Goal: Entertainment & Leisure: Consume media (video, audio)

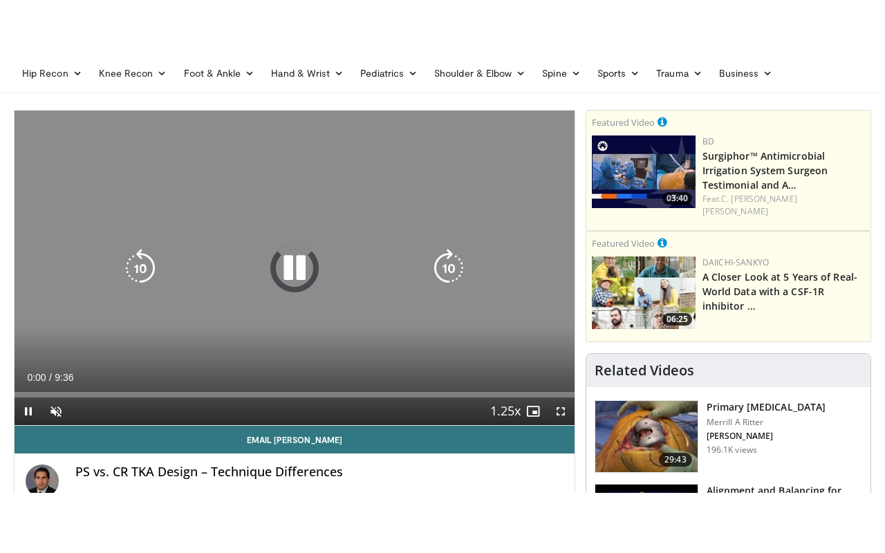
scroll to position [98, 0]
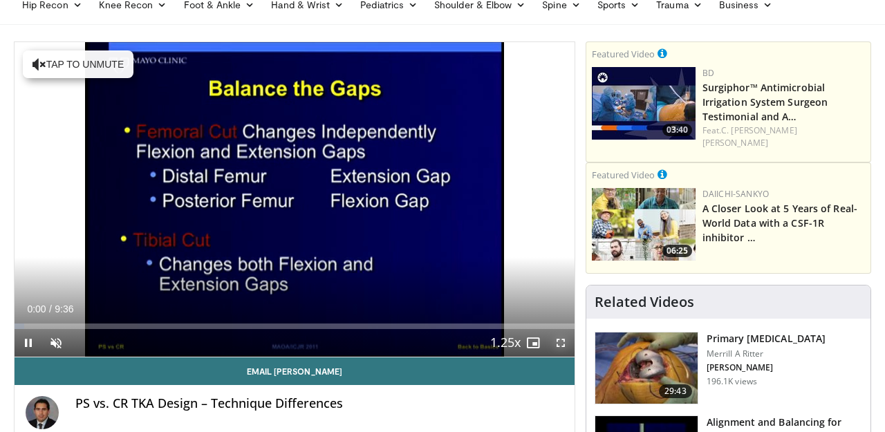
click at [557, 344] on span "Video Player" at bounding box center [561, 343] width 28 height 28
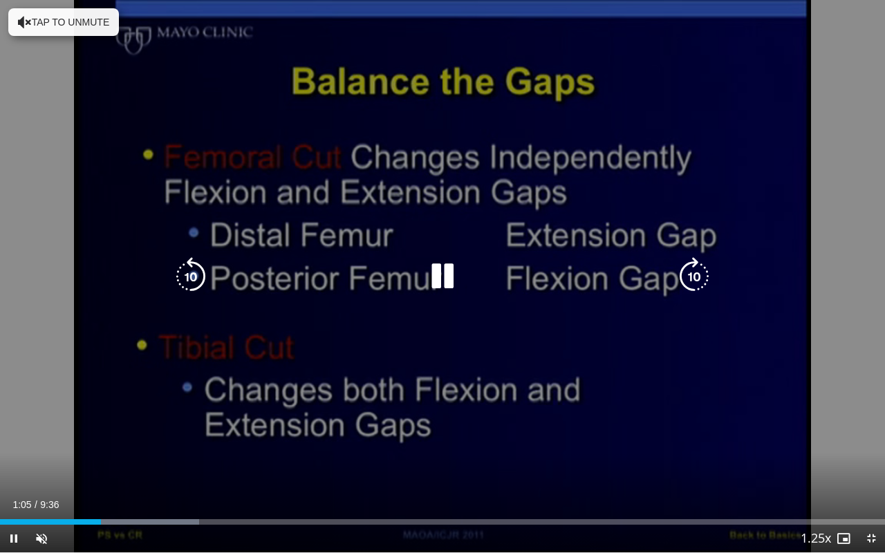
click at [35, 8] on button "Tap to unmute" at bounding box center [63, 22] width 111 height 28
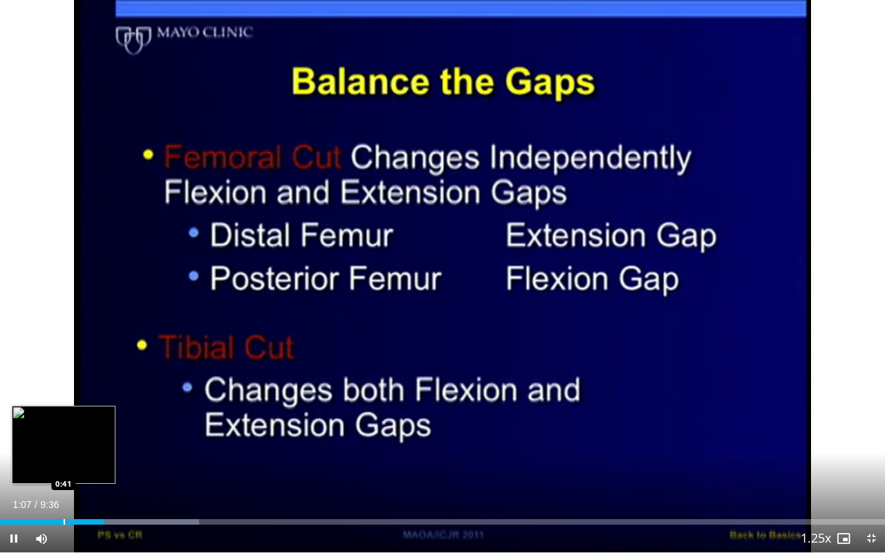
click at [64, 432] on div "Progress Bar" at bounding box center [64, 522] width 1 height 6
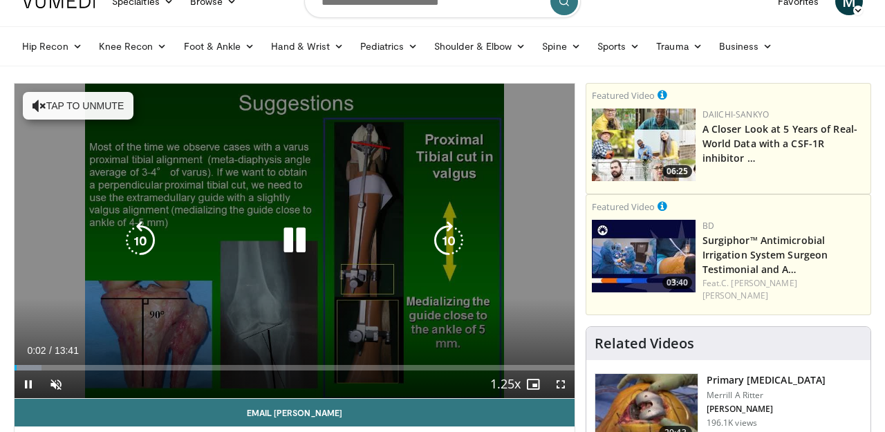
scroll to position [58, 0]
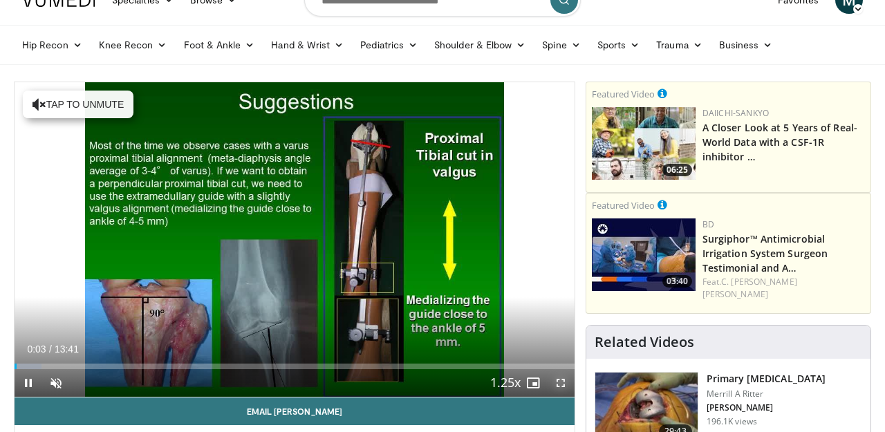
click at [565, 385] on span "Video Player" at bounding box center [561, 383] width 28 height 28
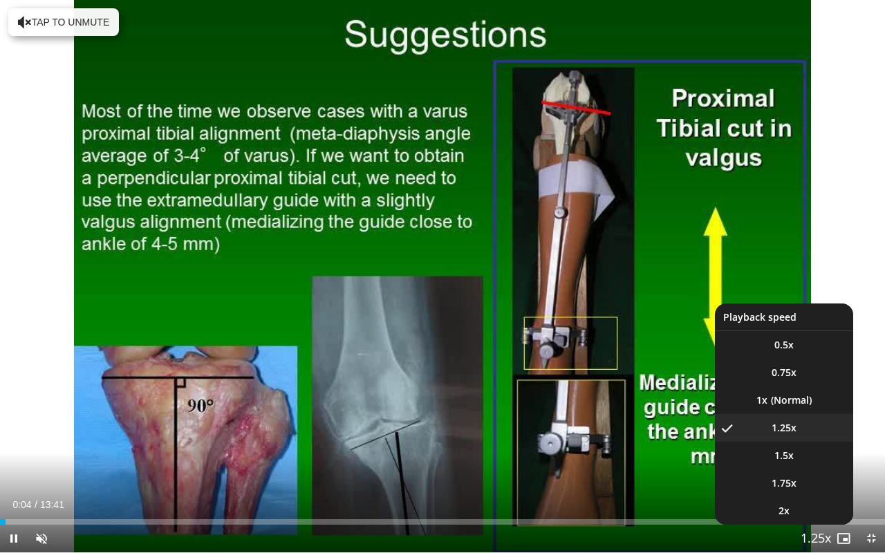
click at [813, 432] on span "Video Player" at bounding box center [815, 540] width 19 height 28
click at [814, 432] on span "Video Player" at bounding box center [815, 540] width 19 height 28
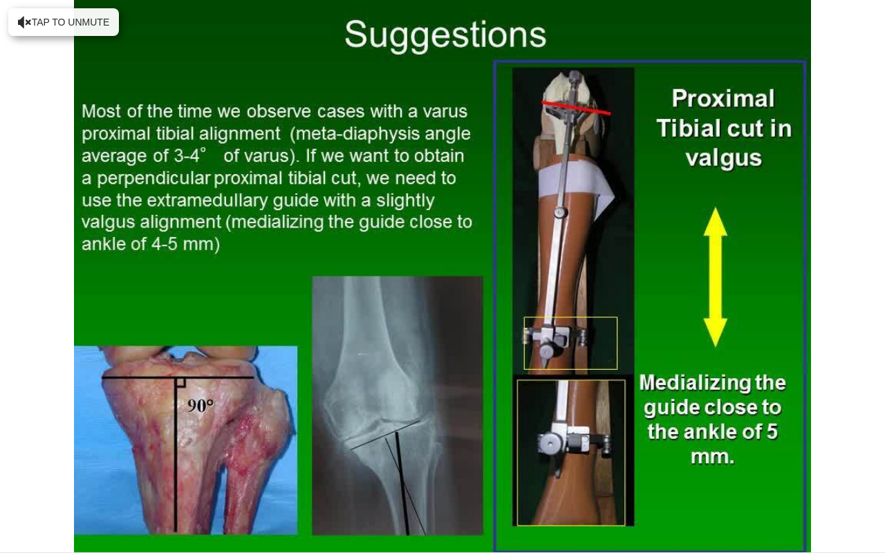
click at [814, 432] on div "10 seconds Tap to unmute" at bounding box center [442, 276] width 885 height 553
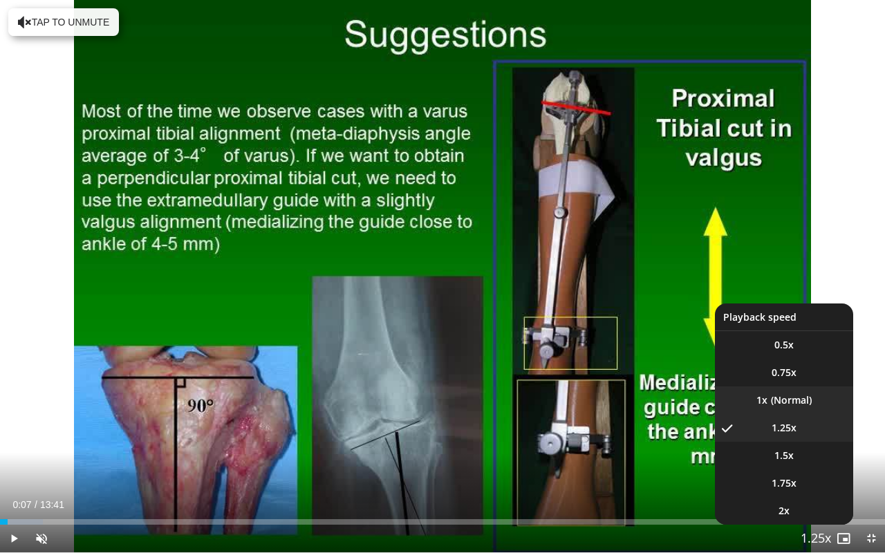
click at [782, 404] on li "1x" at bounding box center [784, 401] width 138 height 28
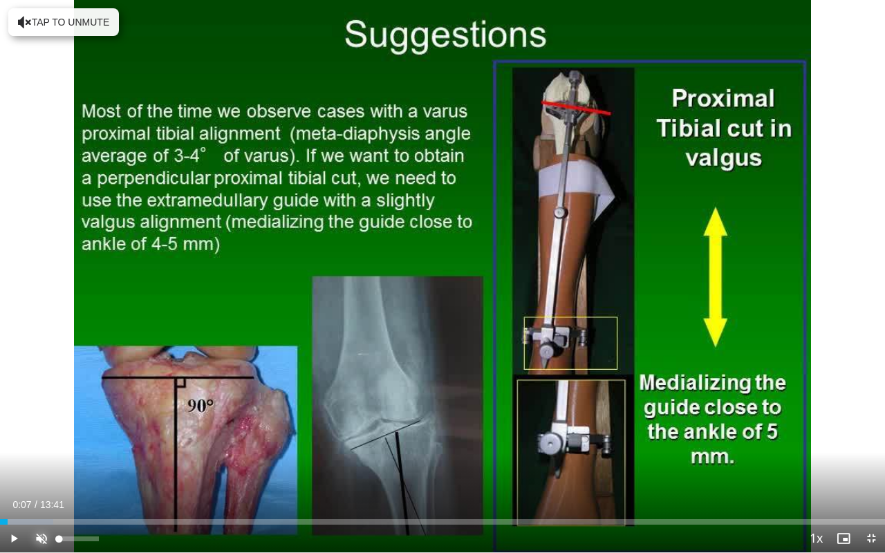
click at [41, 432] on span "Video Player" at bounding box center [42, 539] width 28 height 28
click at [21, 432] on span "Video Player" at bounding box center [14, 539] width 28 height 28
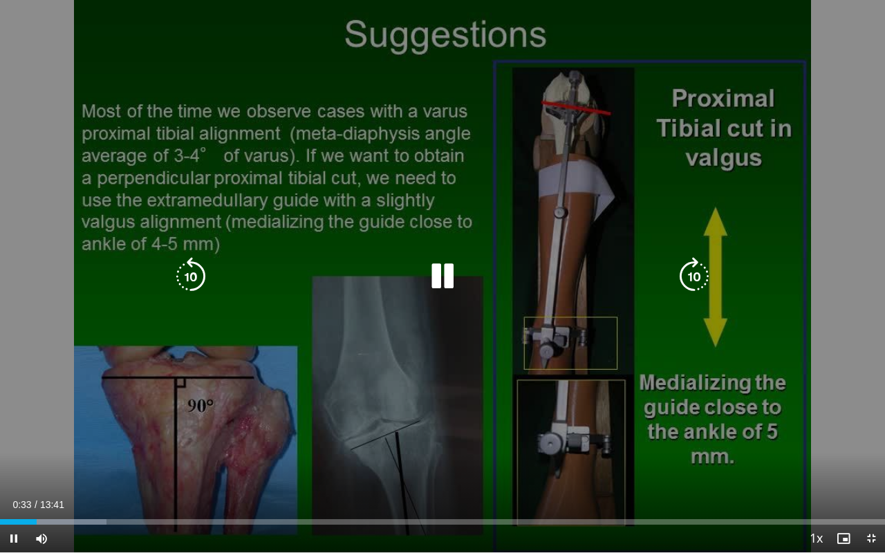
click at [748, 429] on div "10 seconds Tap to unmute" at bounding box center [442, 276] width 885 height 553
click at [664, 173] on div "10 seconds Tap to unmute" at bounding box center [442, 276] width 885 height 553
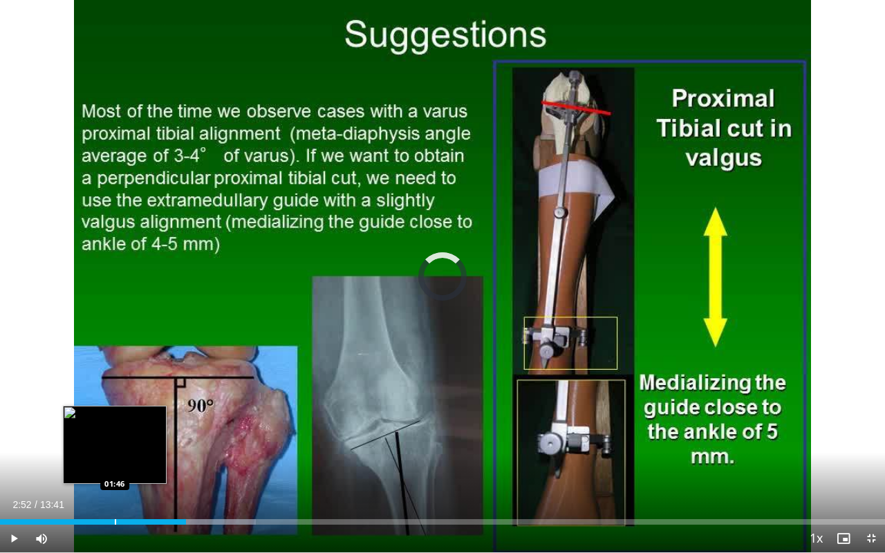
click at [115, 432] on div "Progress Bar" at bounding box center [115, 522] width 1 height 6
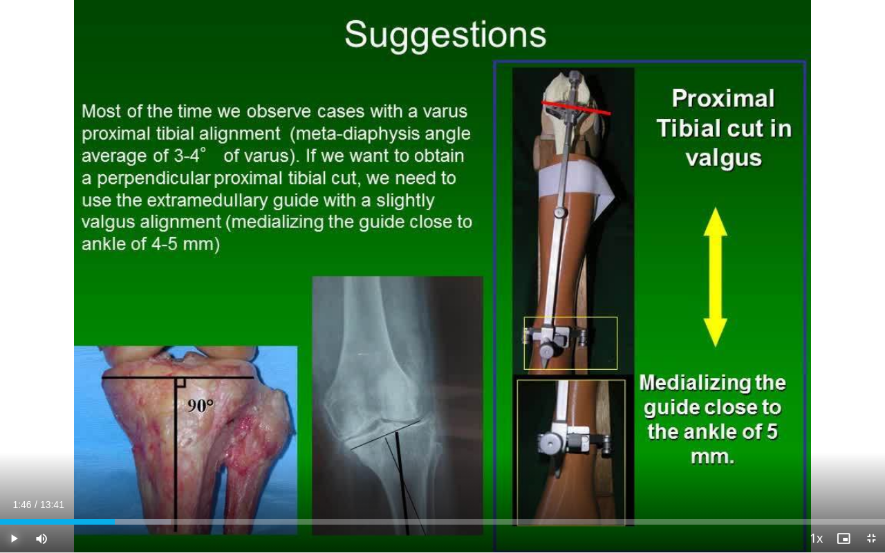
click at [10, 432] on span "Video Player" at bounding box center [14, 539] width 28 height 28
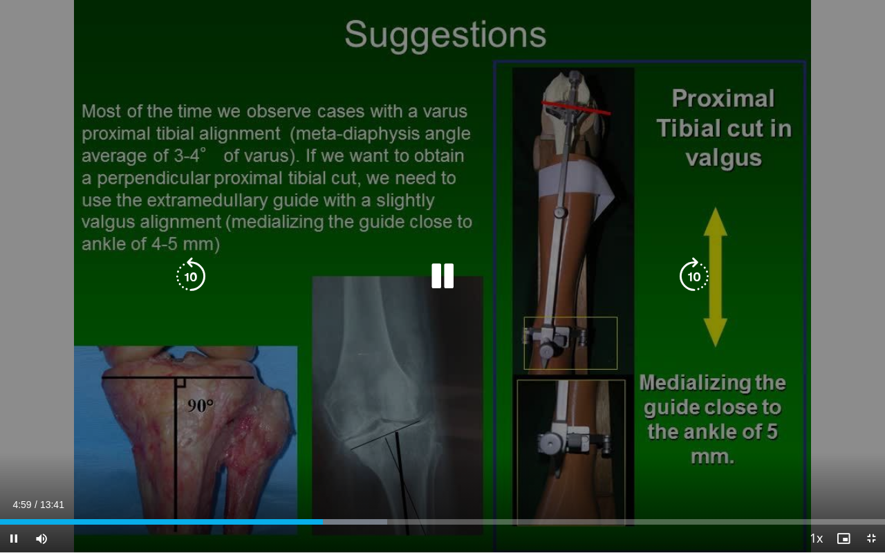
click at [32, 337] on div "10 seconds Tap to unmute" at bounding box center [442, 276] width 885 height 553
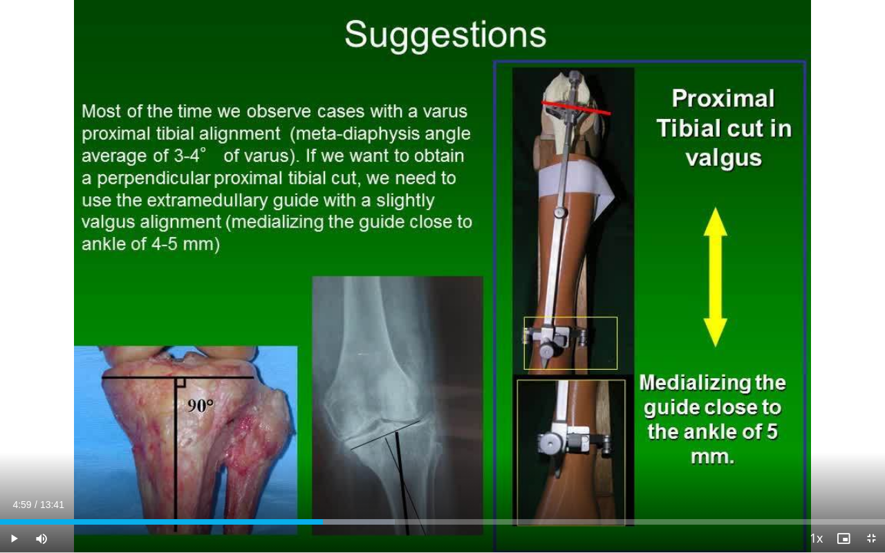
click at [32, 337] on div "10 seconds Tap to unmute" at bounding box center [442, 276] width 885 height 553
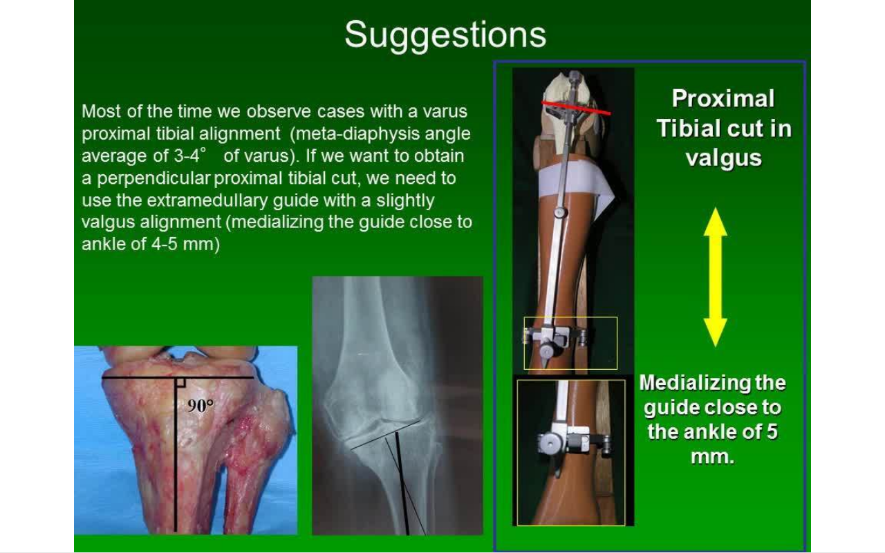
click at [32, 337] on div "10 seconds Tap to unmute" at bounding box center [442, 276] width 885 height 553
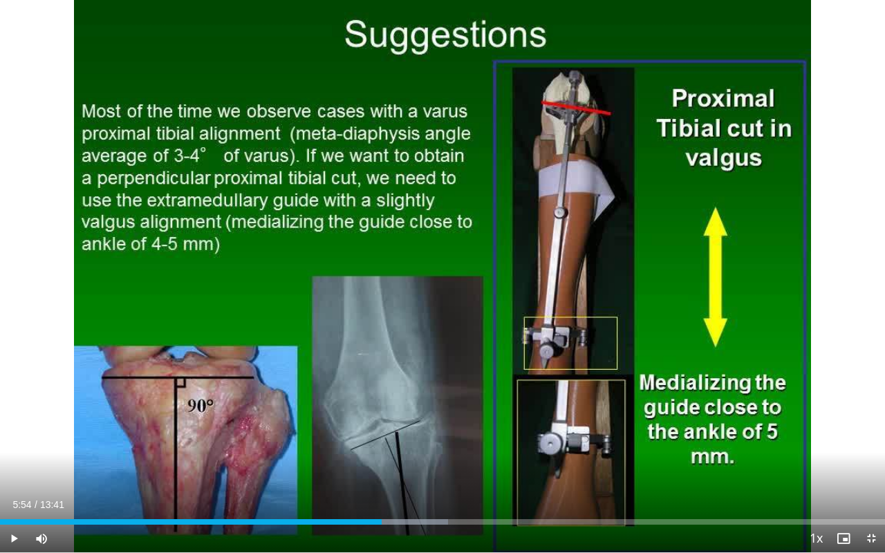
click at [32, 337] on div "10 seconds Tap to unmute" at bounding box center [442, 276] width 885 height 553
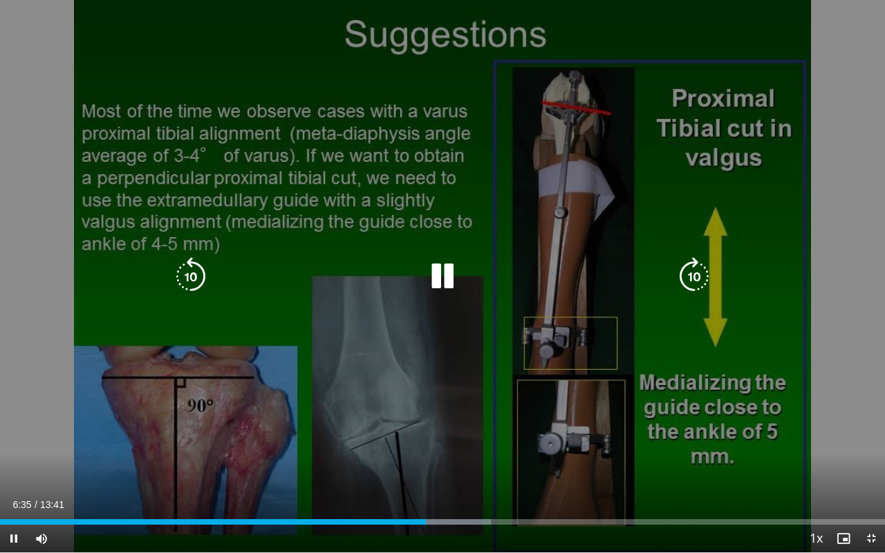
click at [0, 194] on div "10 seconds Tap to unmute" at bounding box center [442, 276] width 885 height 553
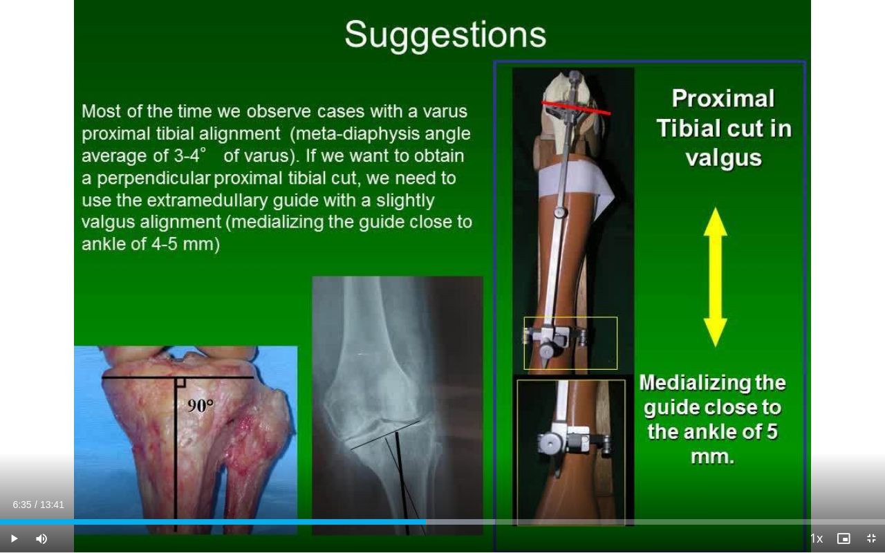
click at [0, 194] on div "10 seconds Tap to unmute" at bounding box center [442, 276] width 885 height 553
